Goal: Information Seeking & Learning: Check status

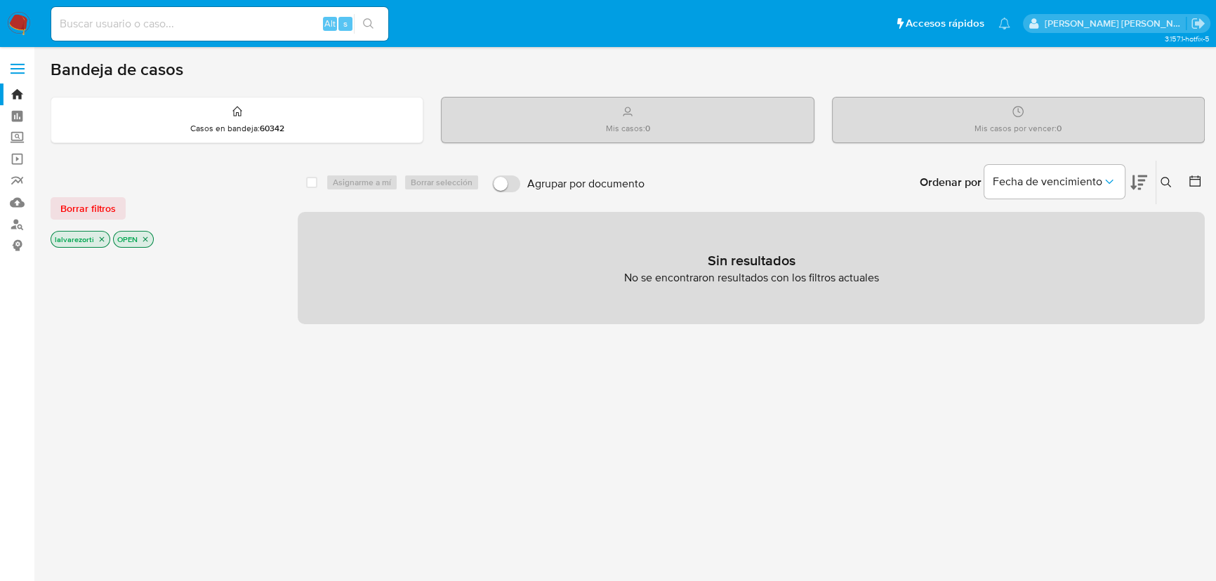
click at [100, 237] on icon "close-filter" at bounding box center [102, 239] width 8 height 8
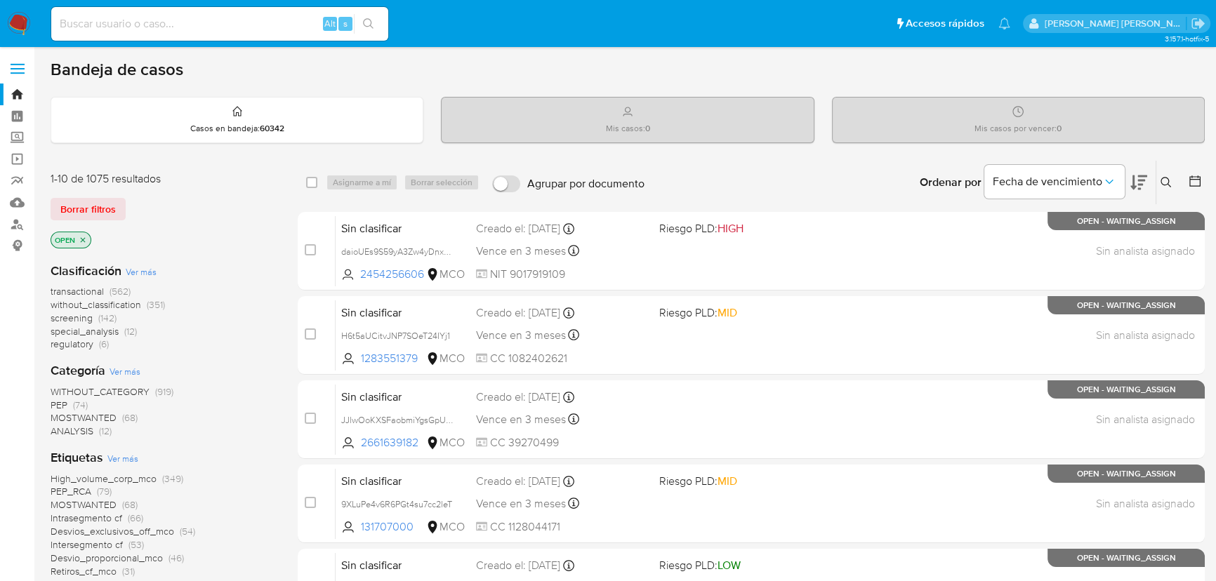
click at [84, 237] on icon "close-filter" at bounding box center [83, 240] width 8 height 8
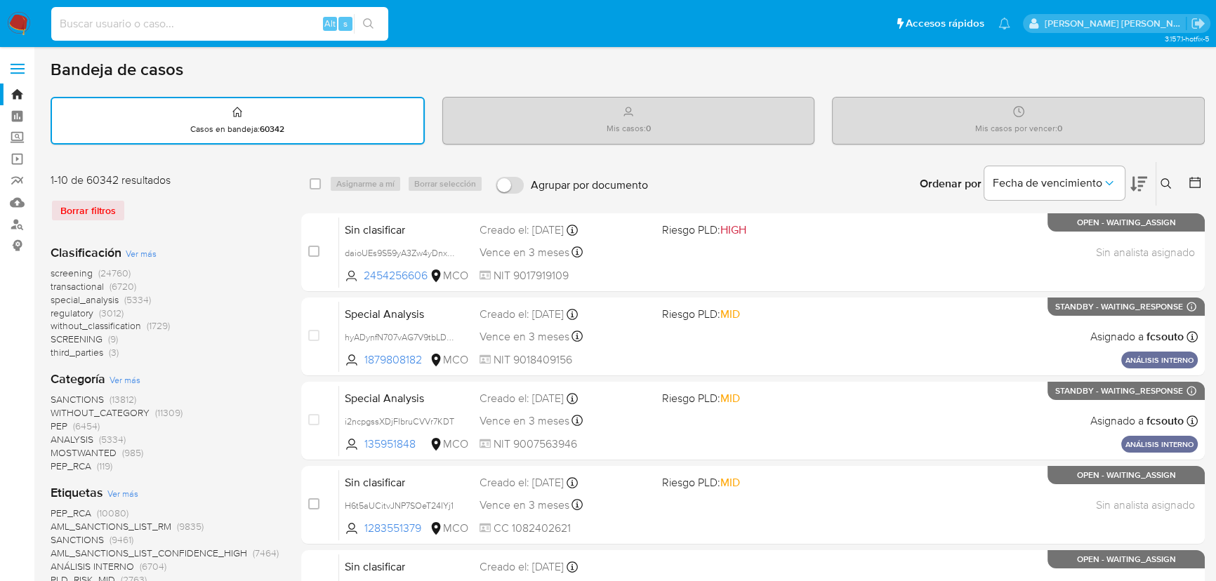
click at [268, 25] on input at bounding box center [219, 24] width 337 height 18
paste input "2020239411"
type input "2020239411"
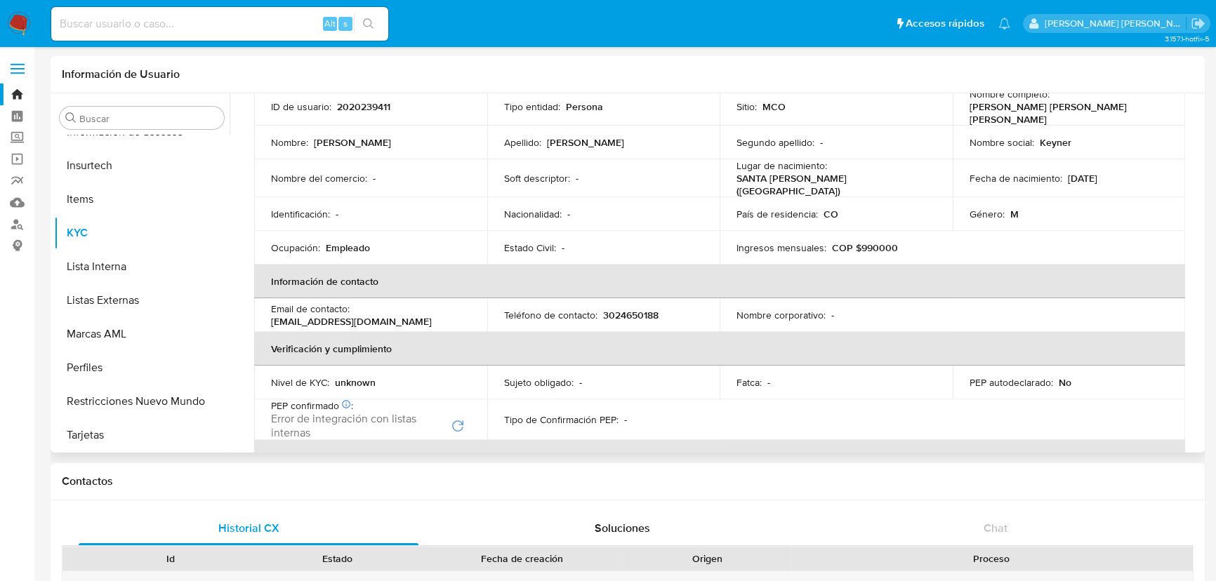
scroll to position [191, 0]
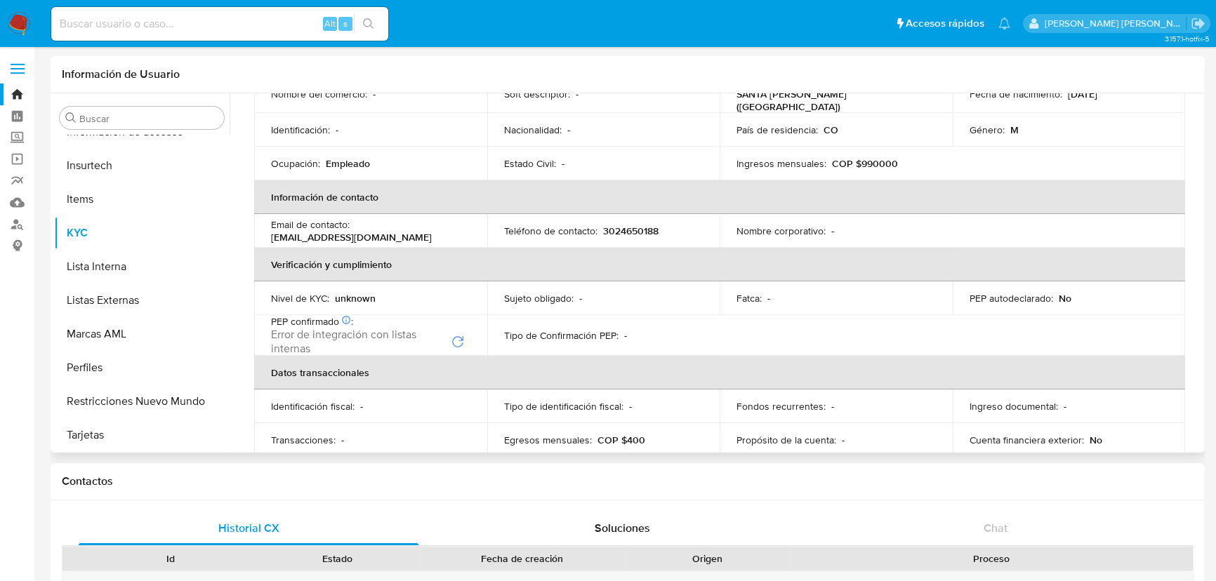
select select "10"
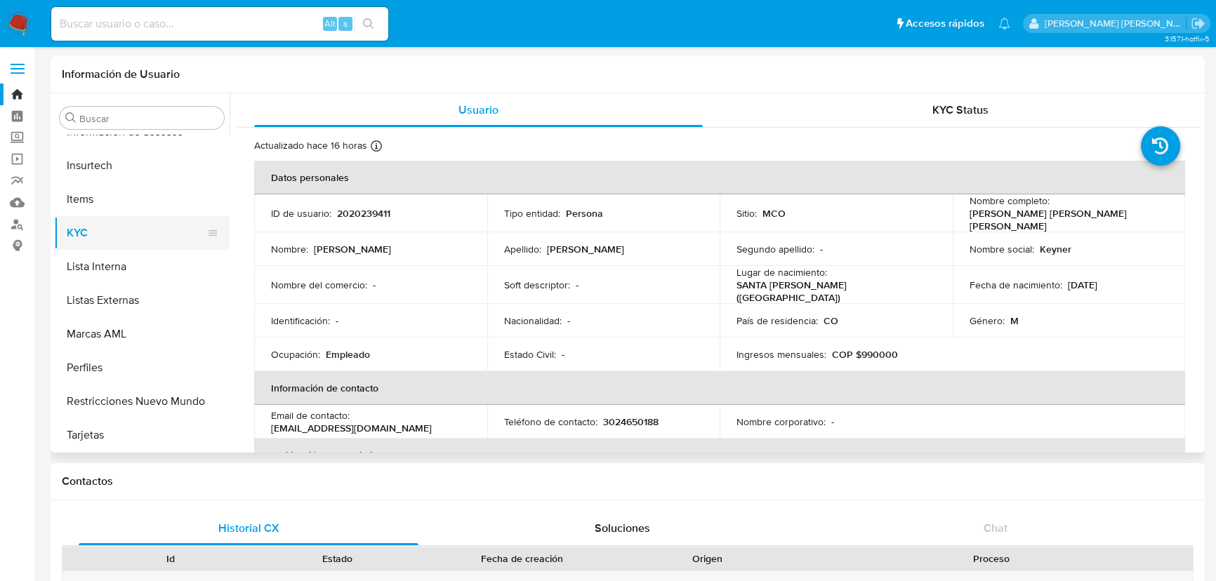
scroll to position [465, 0]
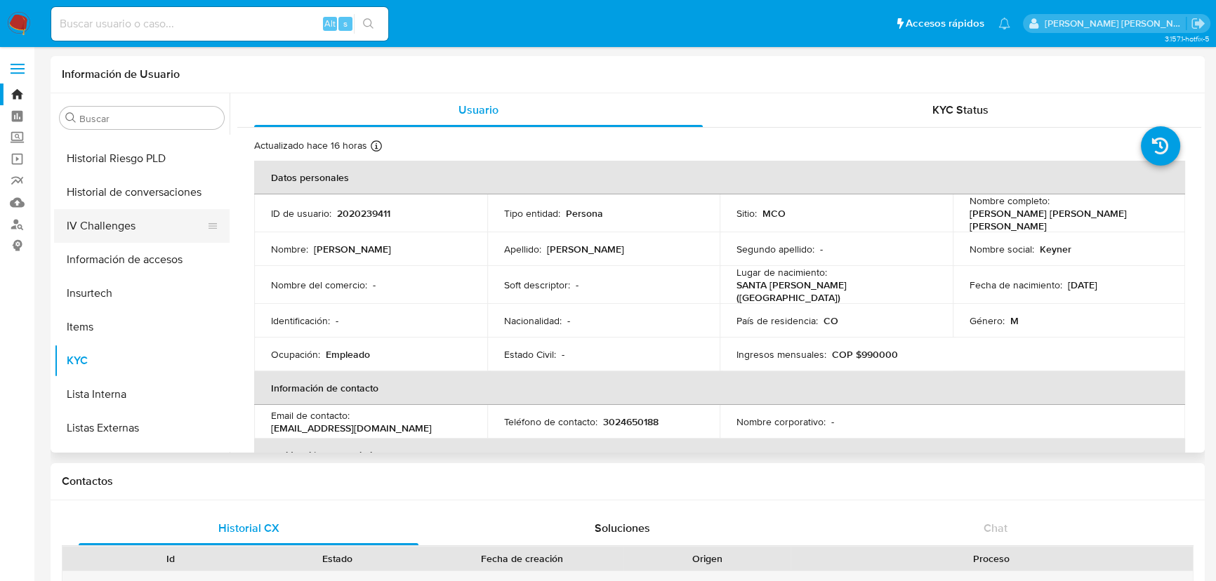
click at [117, 231] on button "IV Challenges" at bounding box center [136, 226] width 164 height 34
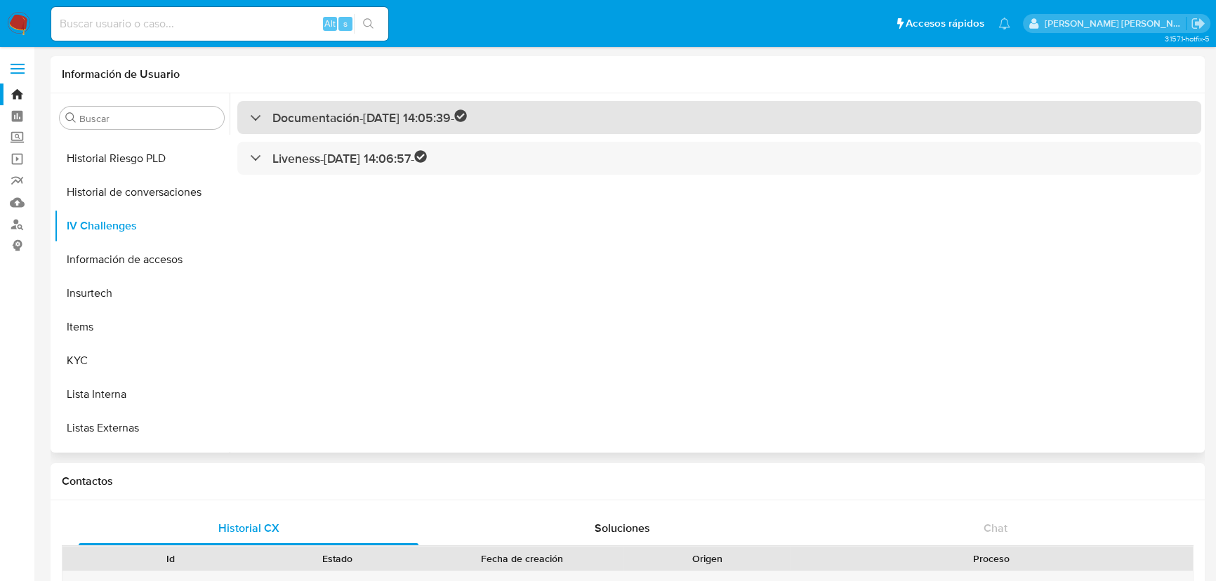
click at [324, 107] on div "Documentación - [DATE] 14:05:39 -" at bounding box center [719, 117] width 964 height 33
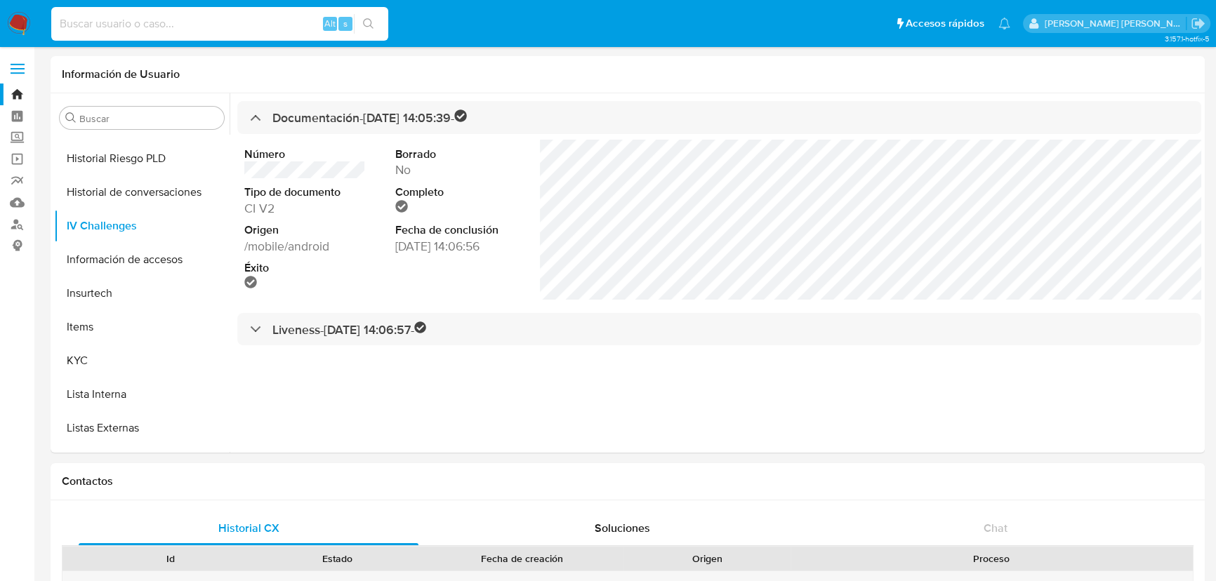
click at [113, 15] on input at bounding box center [219, 24] width 337 height 18
paste input "2553651153"
type input "2553651153"
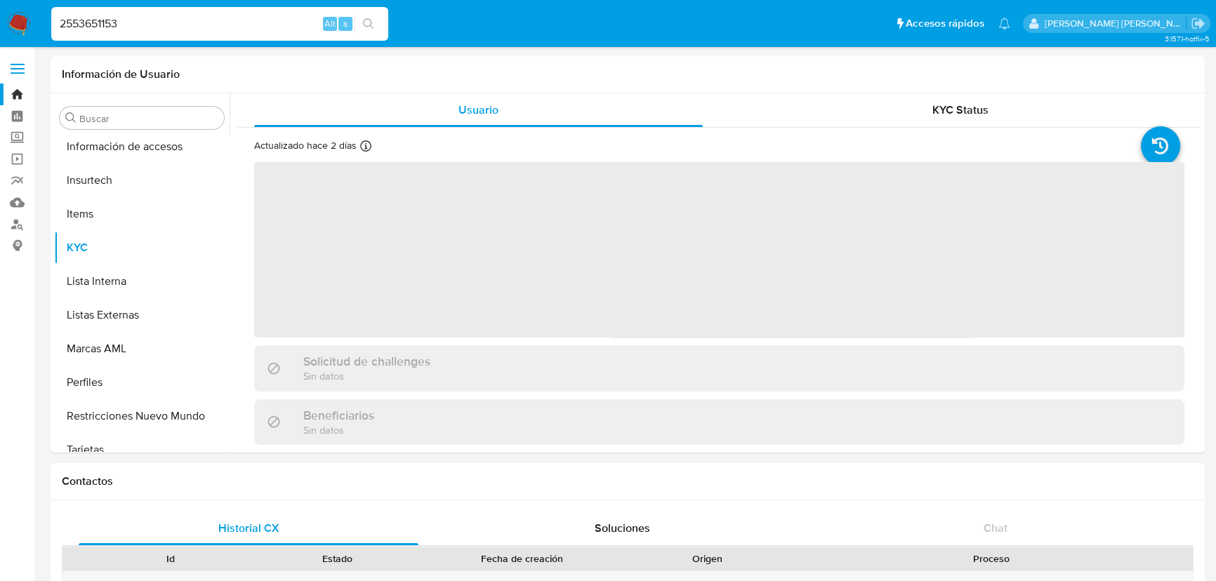
scroll to position [593, 0]
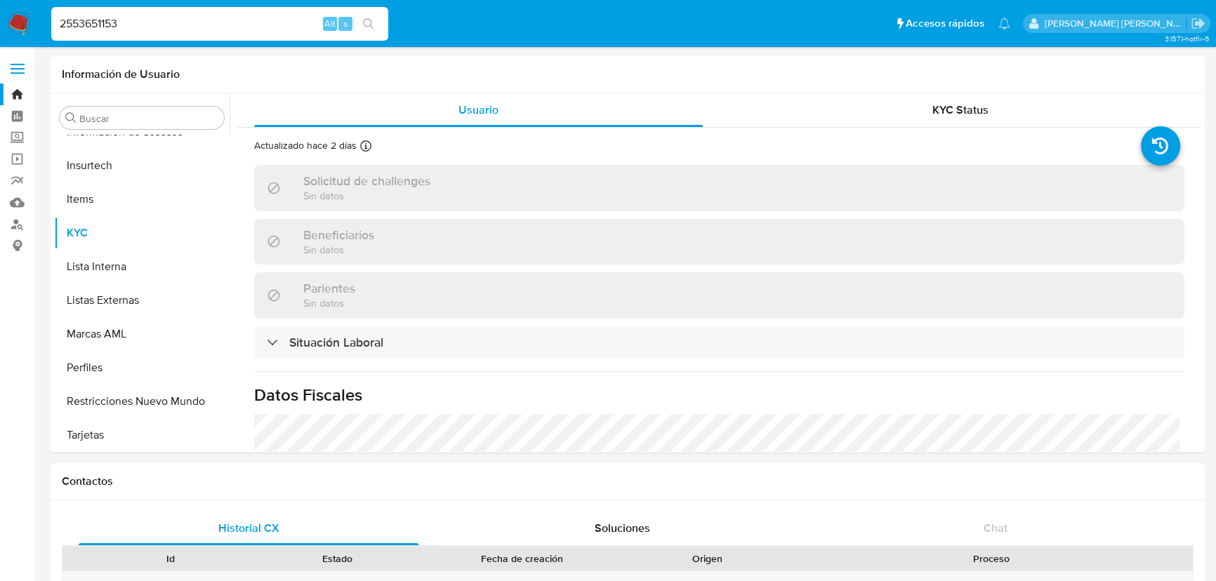
select select "10"
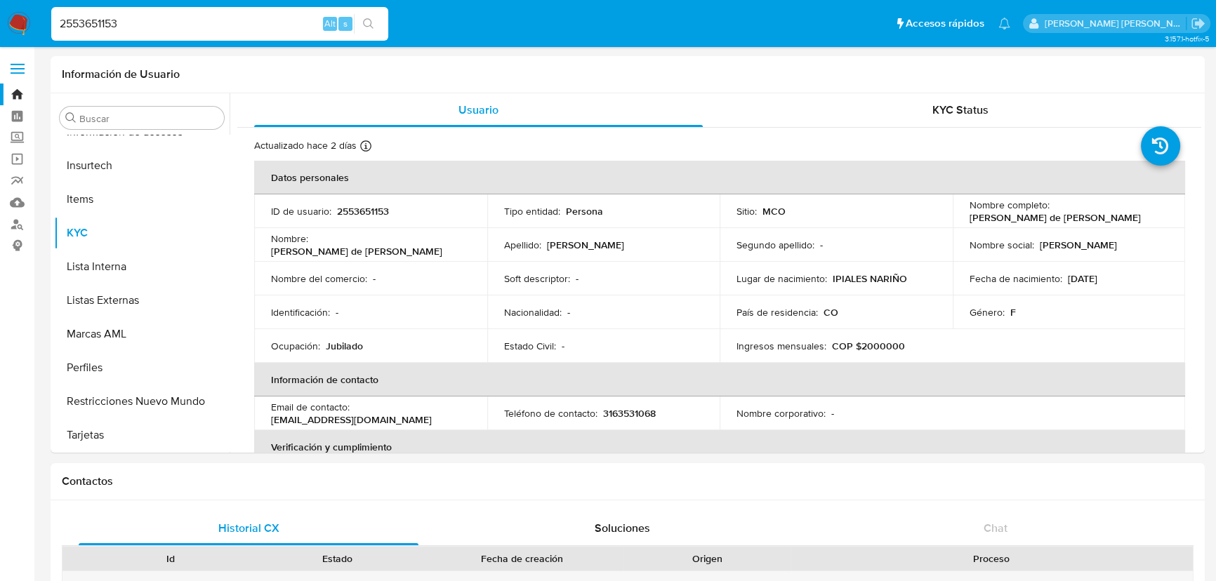
drag, startPoint x: 102, startPoint y: 20, endPoint x: -109, endPoint y: 41, distance: 211.6
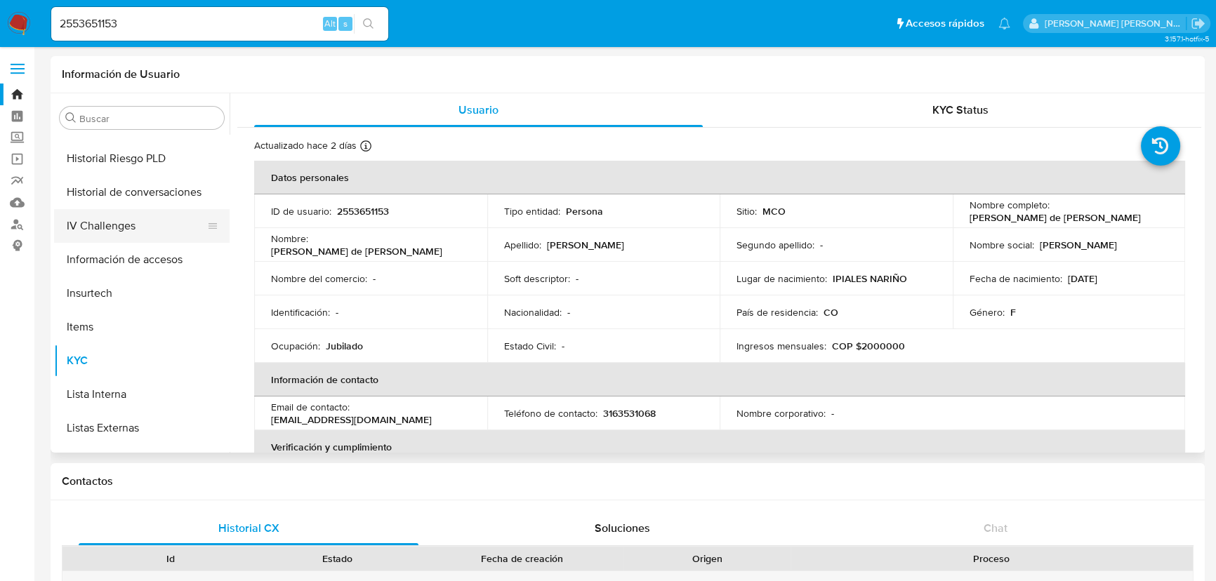
click at [99, 239] on button "IV Challenges" at bounding box center [136, 226] width 164 height 34
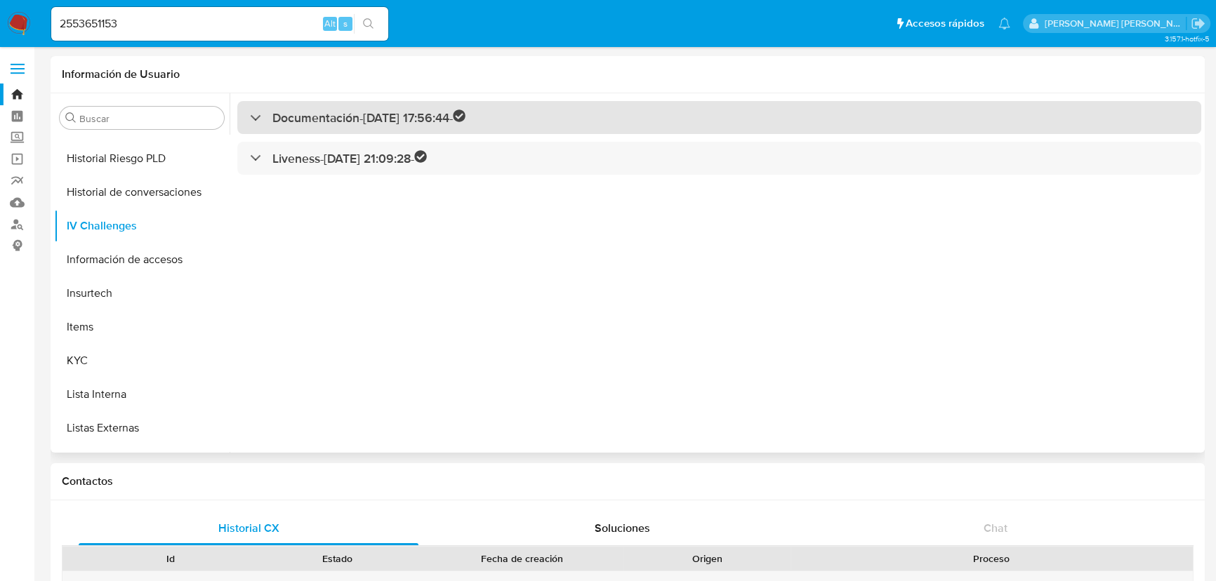
click at [329, 119] on h3 "Documentación - [DATE] 17:56:44 -" at bounding box center [368, 118] width 193 height 16
